Goal: Task Accomplishment & Management: Manage account settings

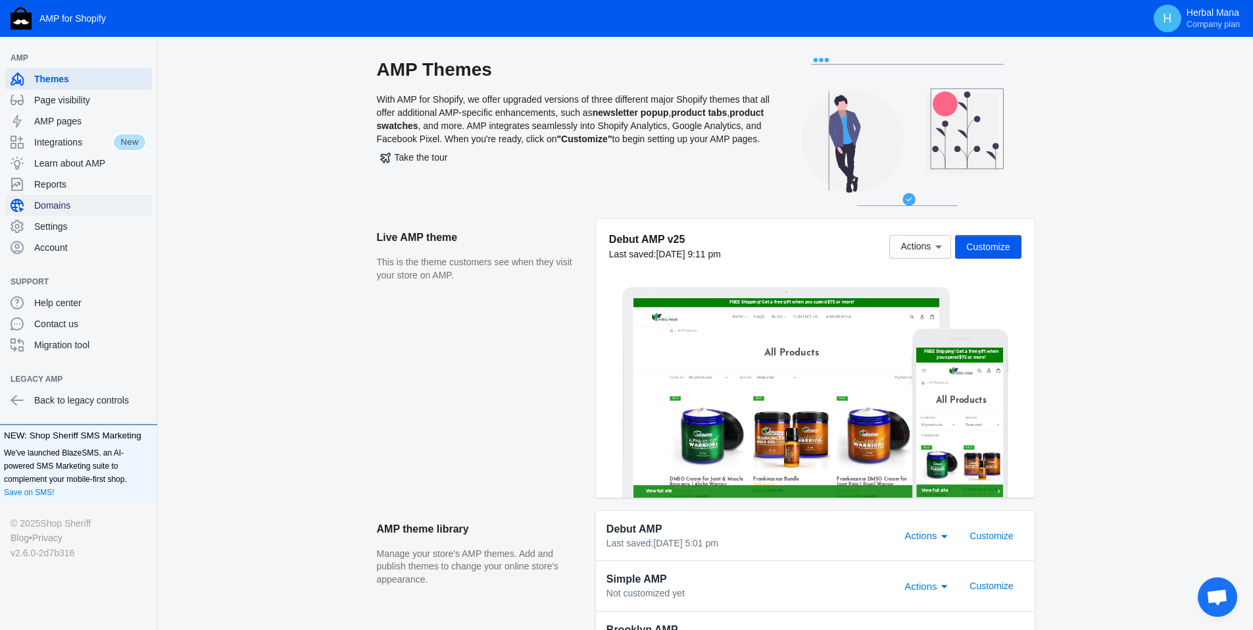
click at [79, 205] on span "Domains" at bounding box center [90, 205] width 113 height 13
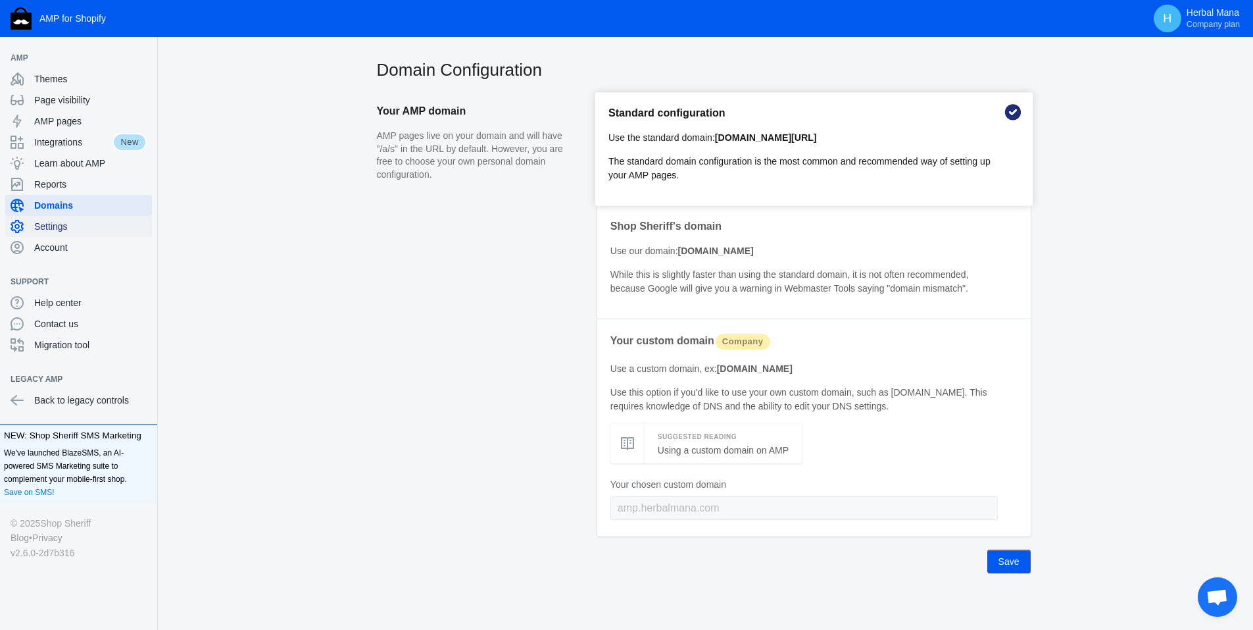
click at [68, 218] on div "Settings" at bounding box center [79, 226] width 136 height 21
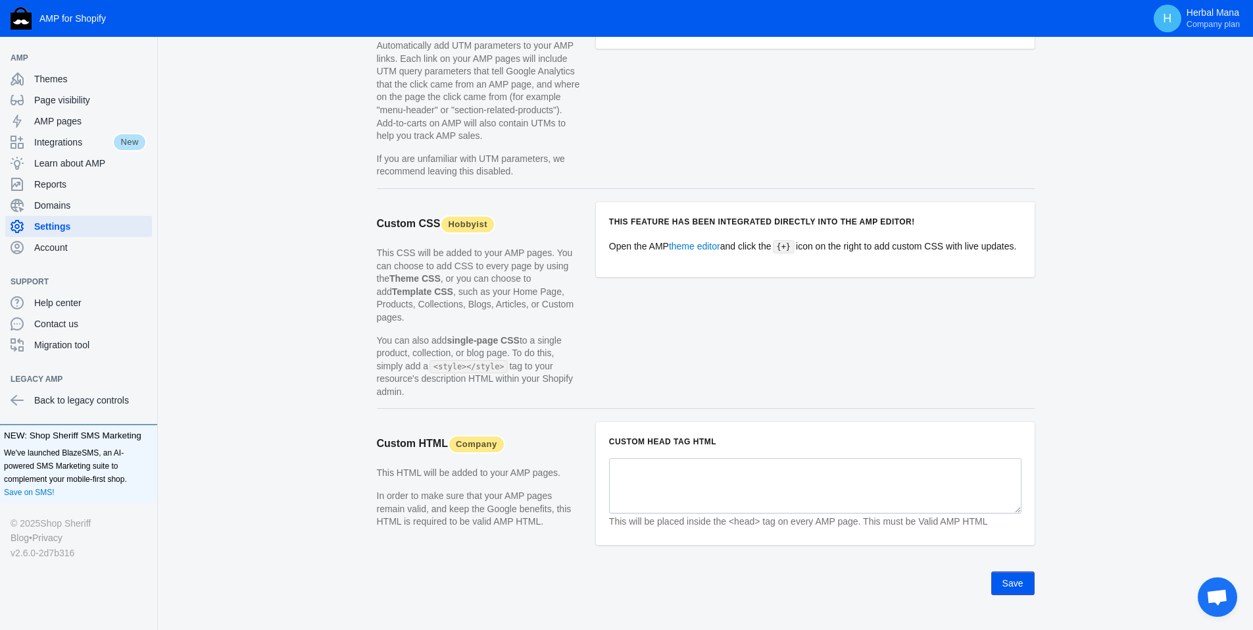
scroll to position [1176, 0]
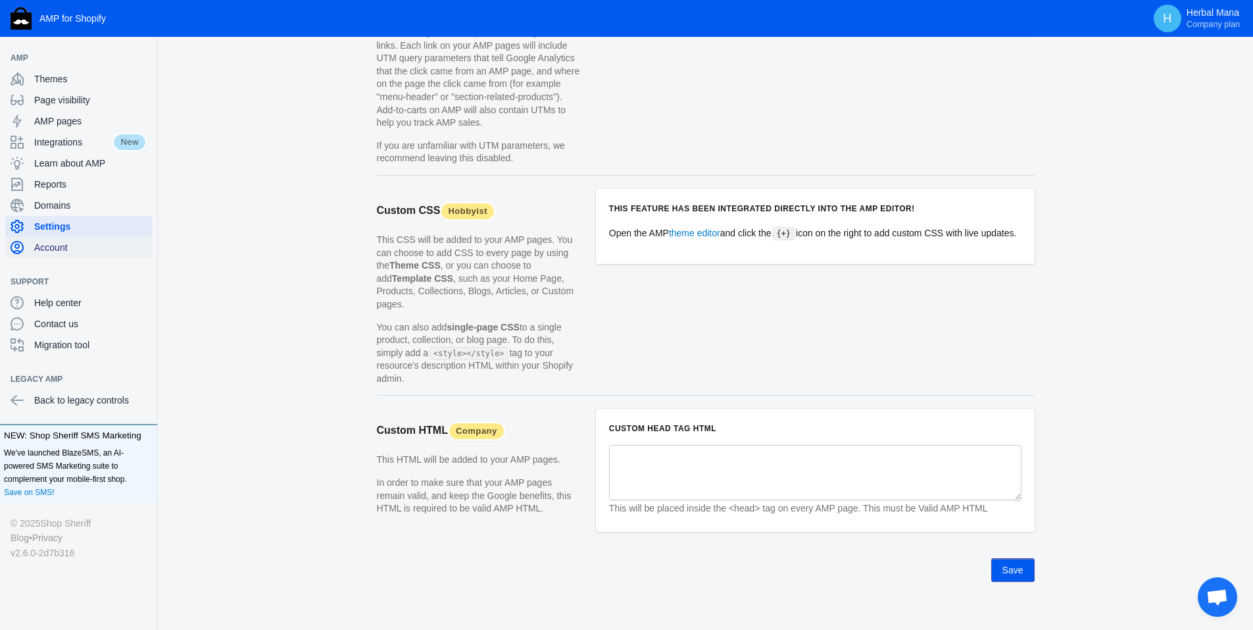
click at [59, 243] on span "Account" at bounding box center [90, 247] width 113 height 13
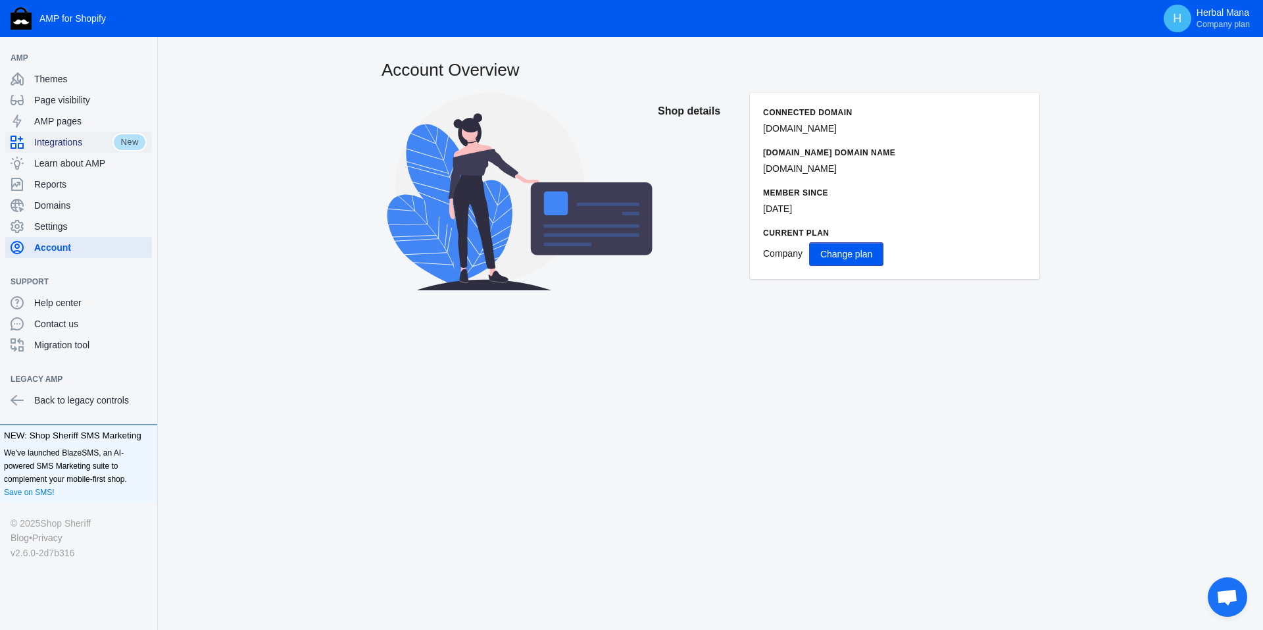
click at [89, 141] on span "Integrations" at bounding box center [73, 142] width 78 height 13
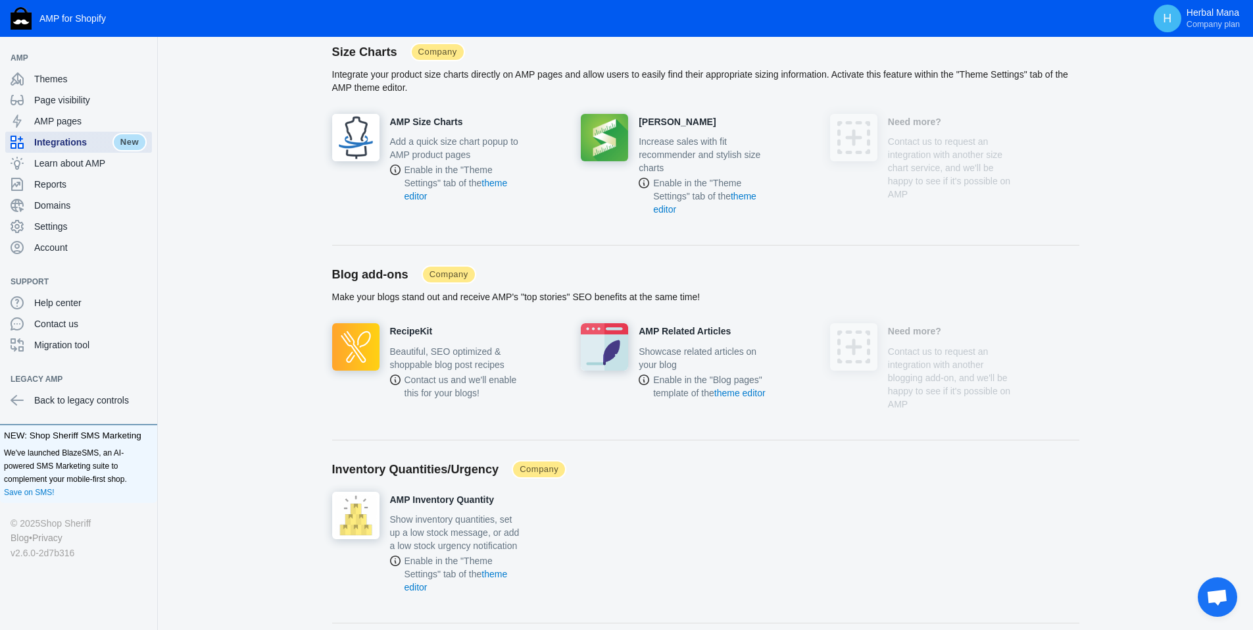
scroll to position [3027, 0]
